Goal: Transaction & Acquisition: Book appointment/travel/reservation

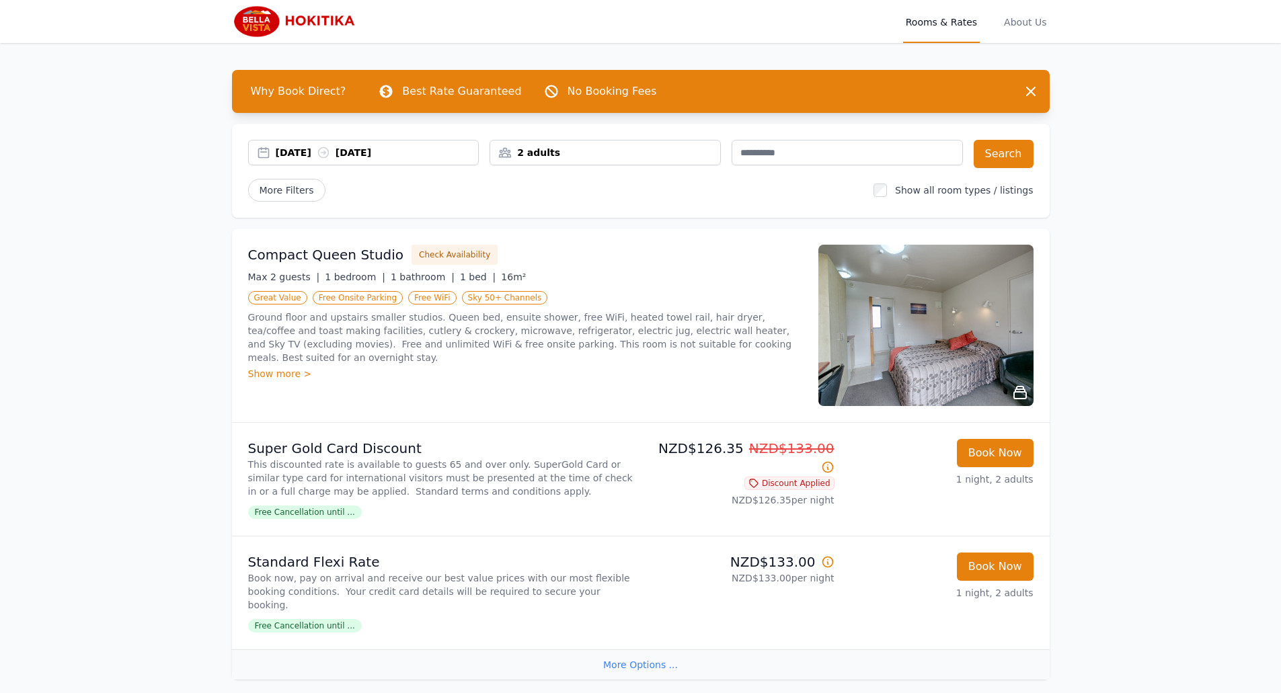
click at [332, 159] on div "[DATE] [DATE]" at bounding box center [377, 152] width 203 height 13
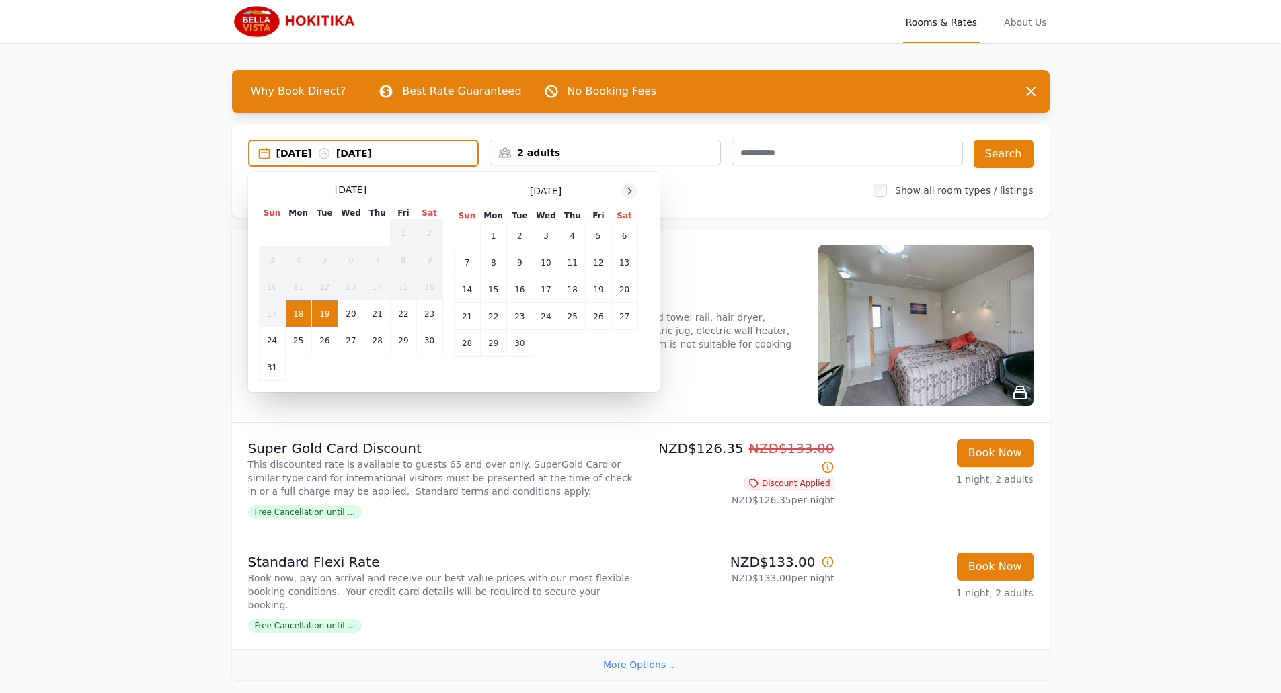
click at [628, 194] on icon at bounding box center [629, 191] width 3 height 6
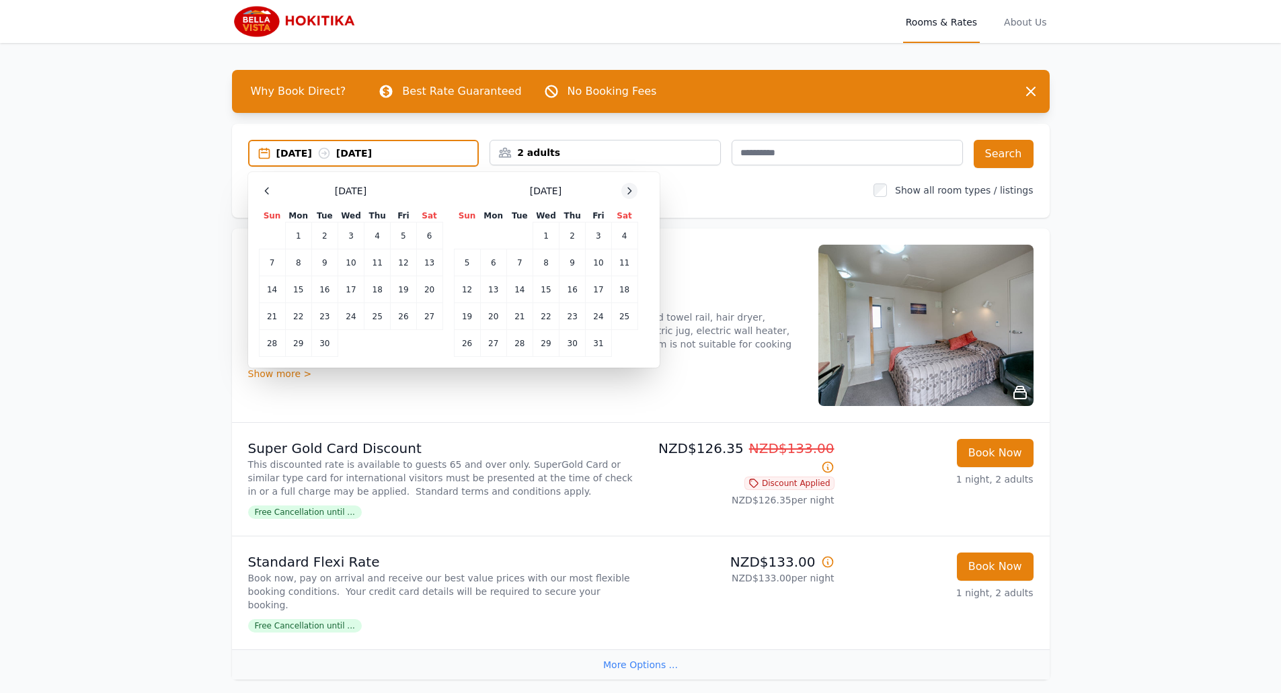
click at [628, 194] on icon at bounding box center [629, 191] width 3 height 6
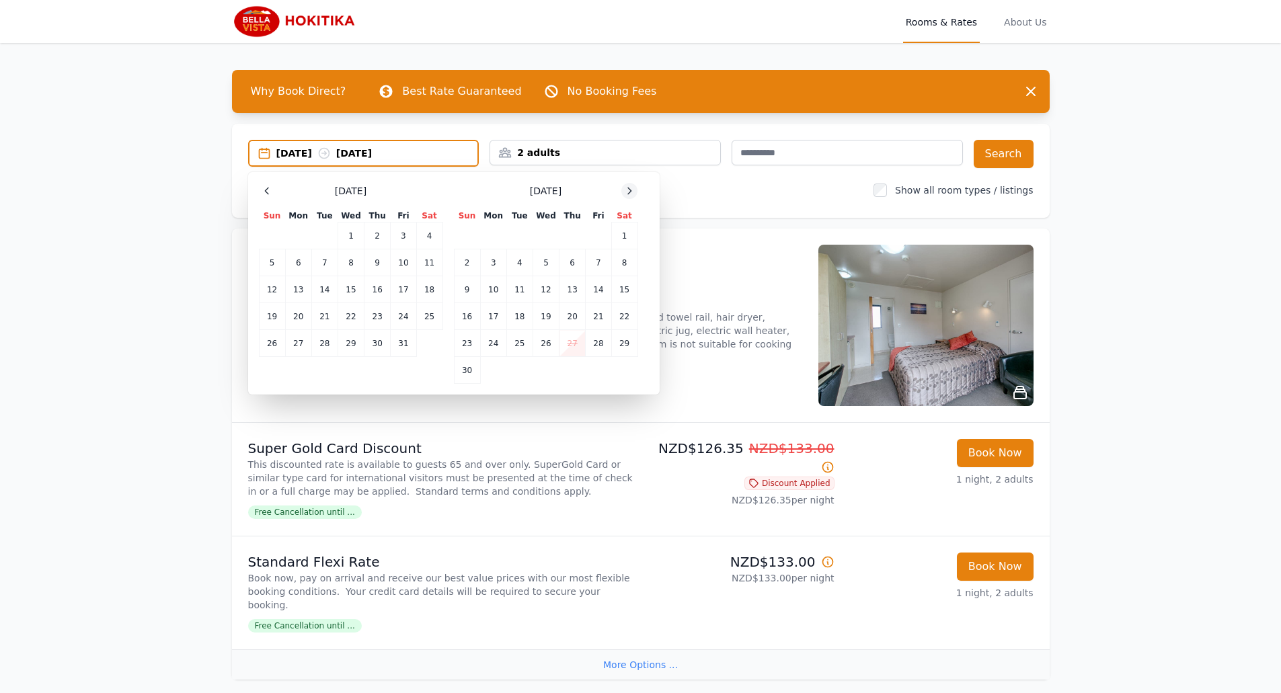
click at [628, 194] on icon at bounding box center [629, 191] width 3 height 6
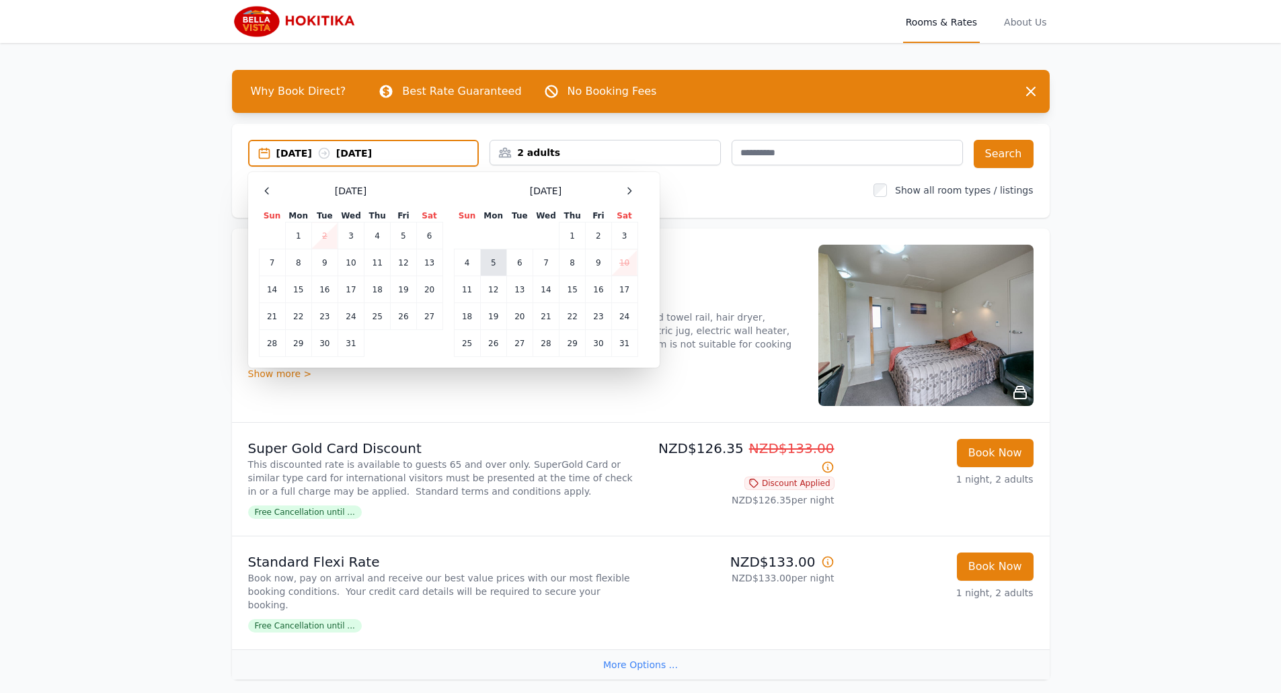
click at [480, 276] on td "5" at bounding box center [493, 262] width 26 height 27
click at [506, 276] on td "6" at bounding box center [519, 262] width 26 height 27
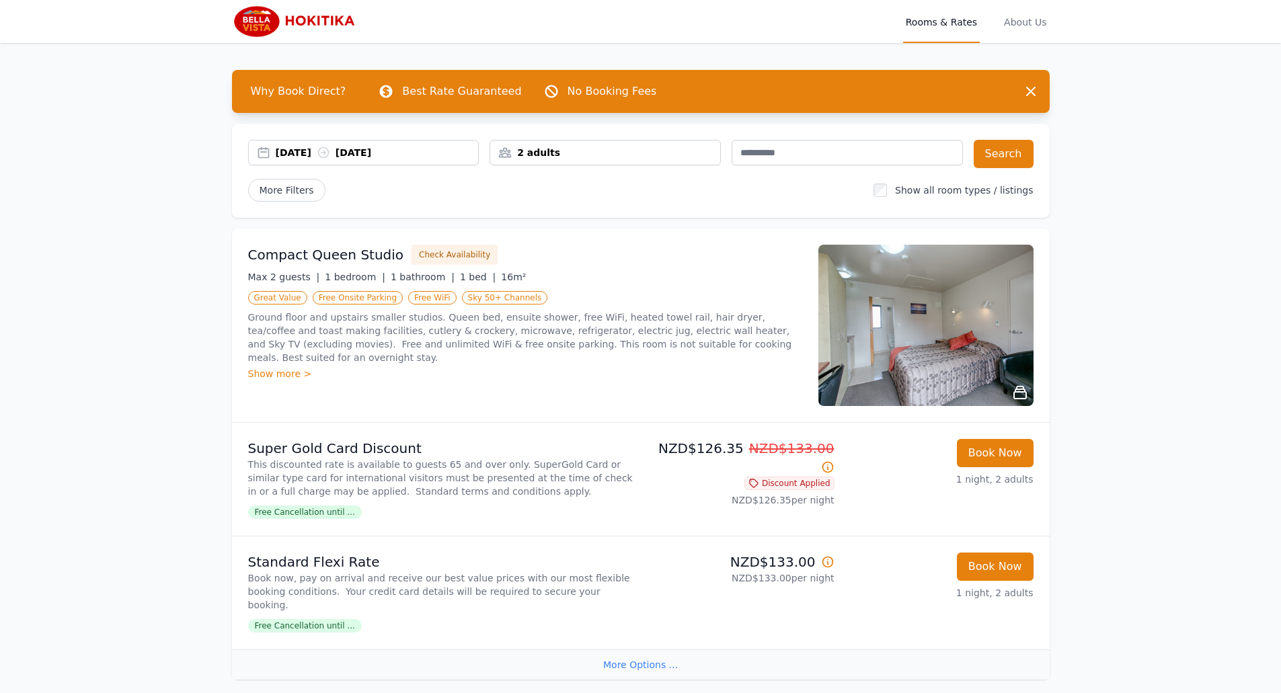
click at [545, 159] on div "2 adults" at bounding box center [605, 152] width 230 height 13
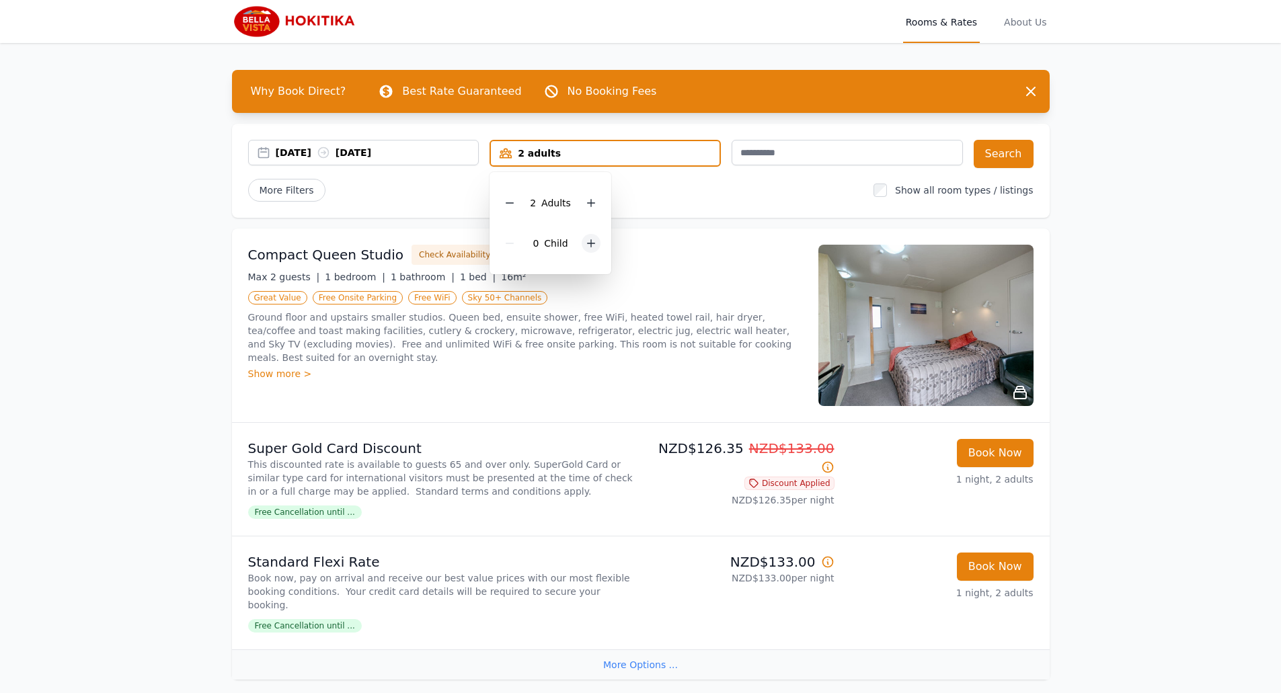
click at [586, 249] on icon at bounding box center [591, 243] width 11 height 11
click at [699, 202] on div "More Filters" at bounding box center [555, 190] width 615 height 23
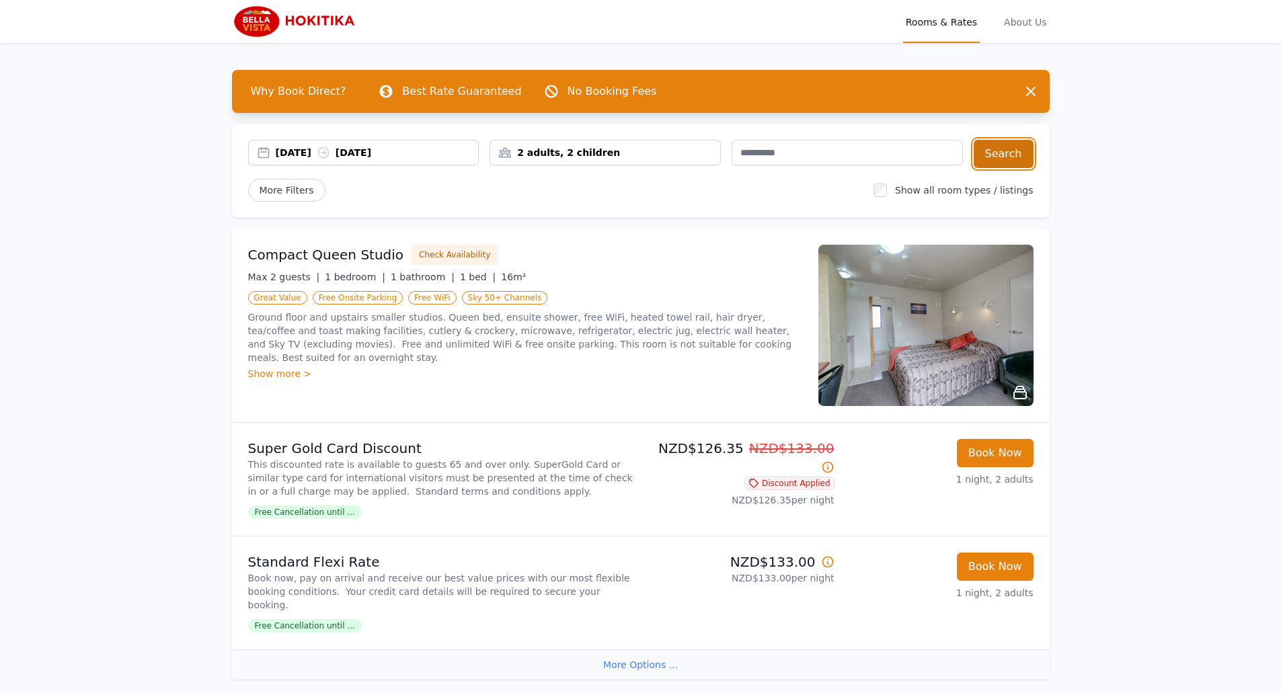
click at [1033, 168] on button "Search" at bounding box center [1004, 154] width 60 height 28
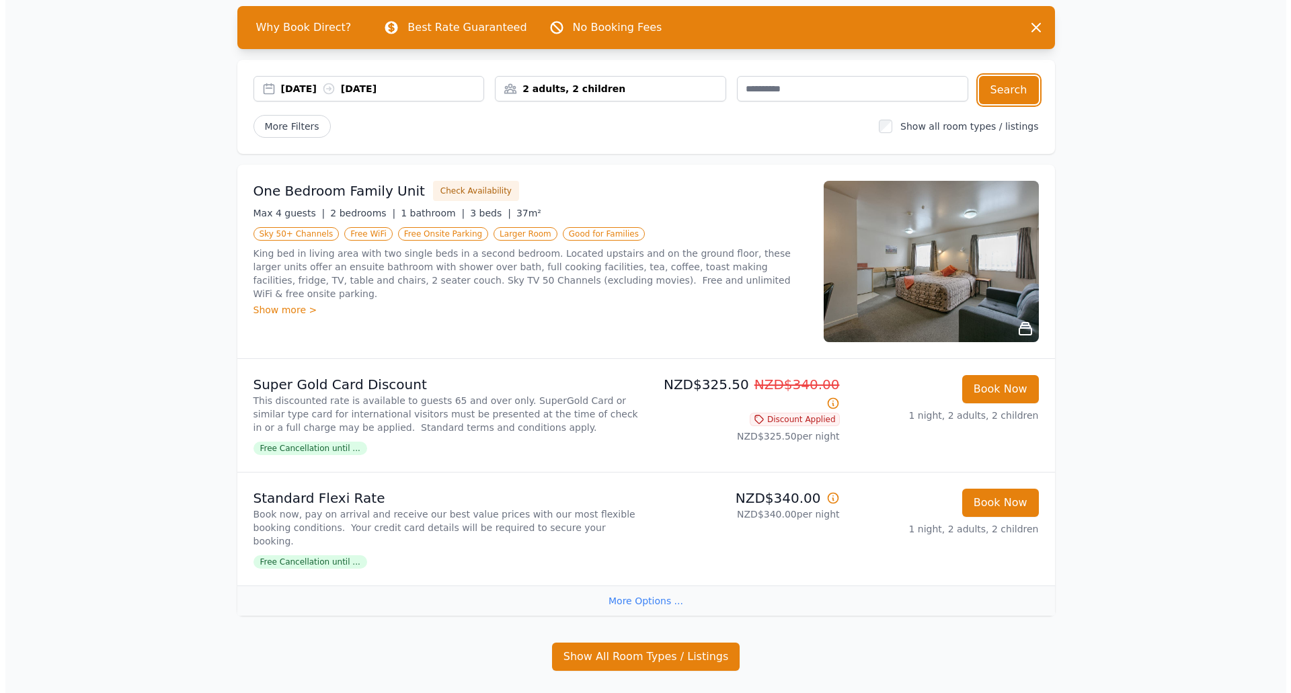
scroll to position [67, 0]
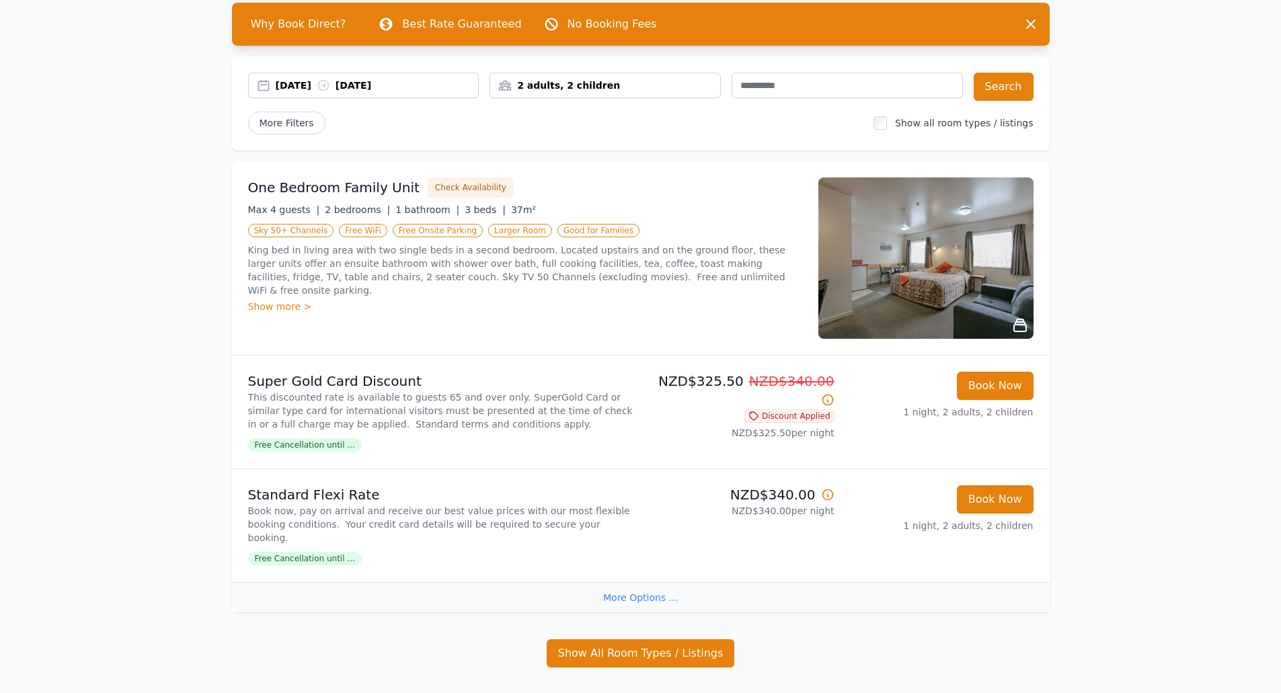
click at [1033, 339] on img at bounding box center [925, 258] width 215 height 161
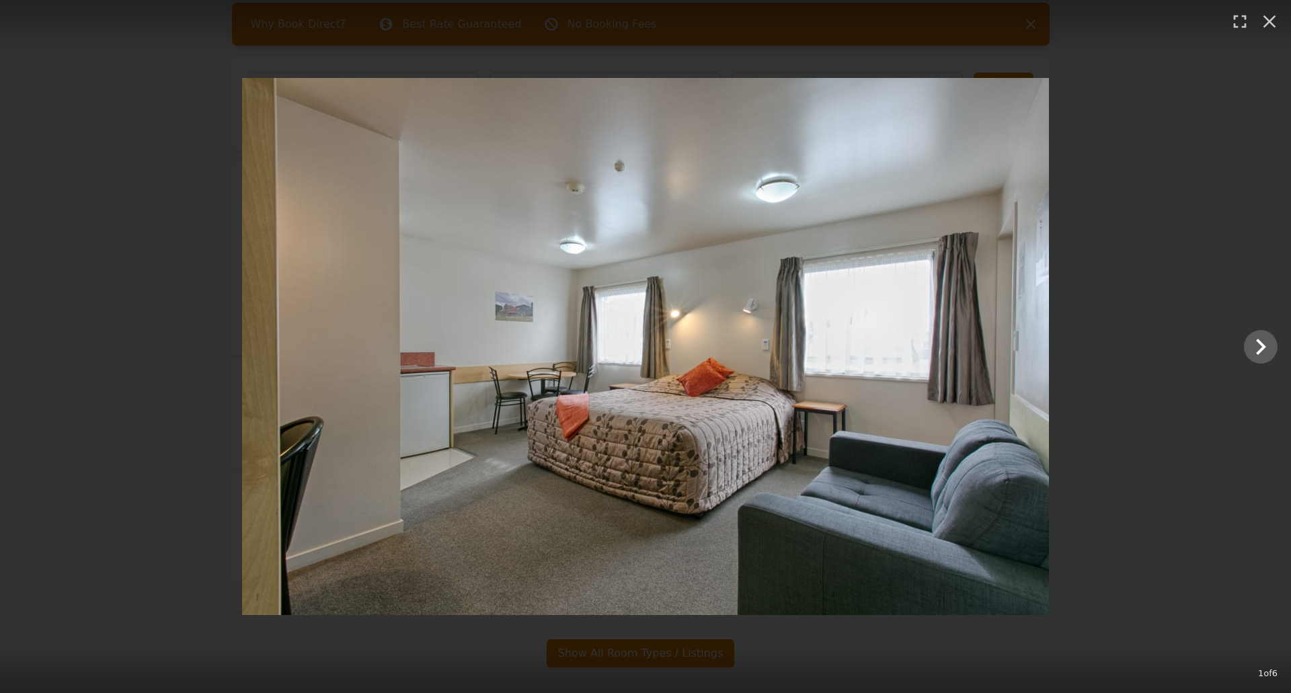
click at [1097, 354] on div at bounding box center [645, 346] width 1291 height 537
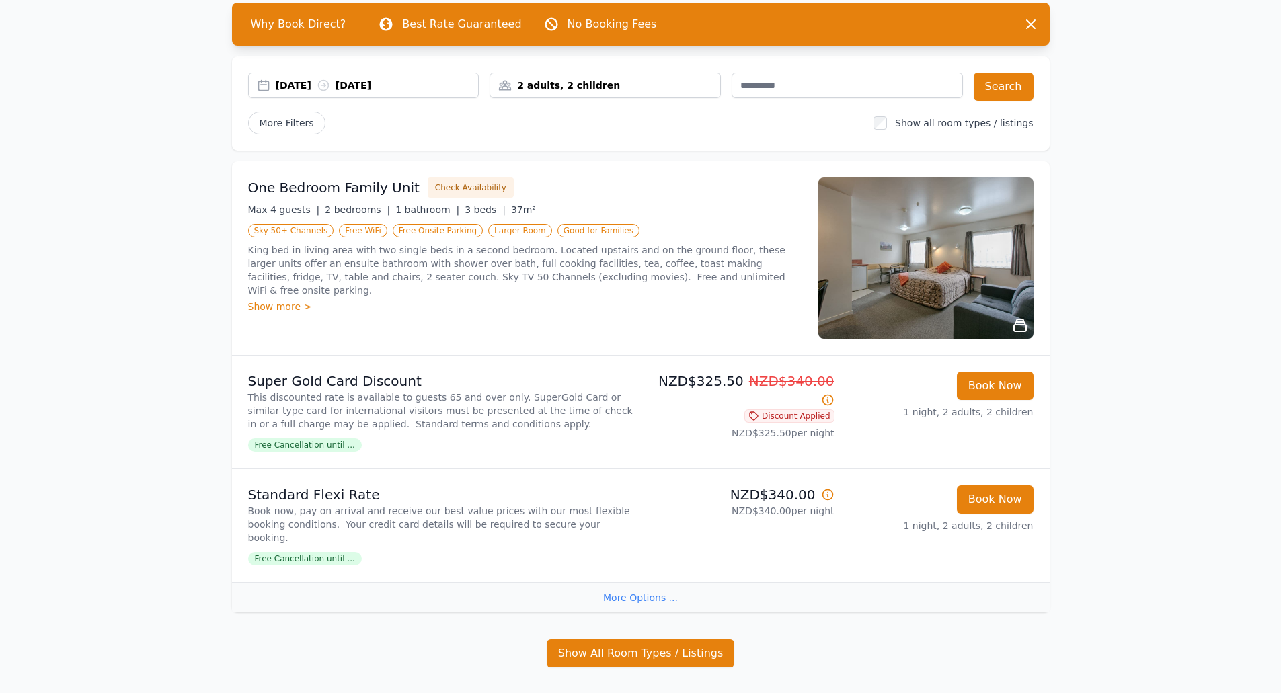
click at [1029, 330] on img at bounding box center [925, 258] width 215 height 161
